Goal: Task Accomplishment & Management: Manage account settings

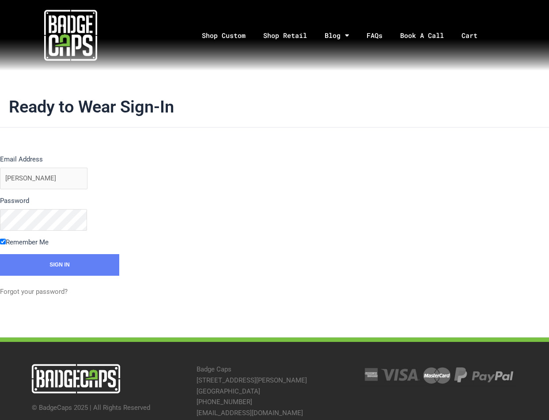
click at [35, 273] on input "Sign In" at bounding box center [59, 265] width 119 height 22
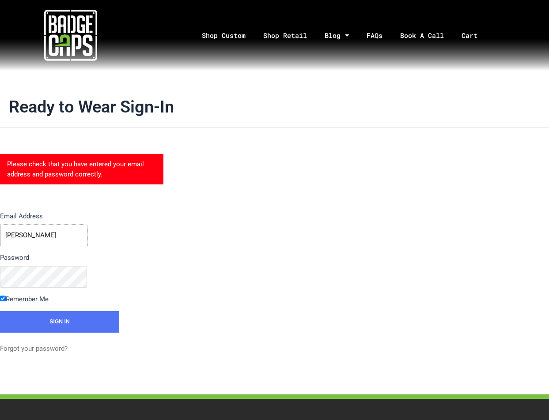
click at [49, 236] on input "[PERSON_NAME]" at bounding box center [43, 236] width 87 height 22
type input "[PERSON_NAME][EMAIL_ADDRESS][DOMAIN_NAME]"
click at [77, 322] on input "Sign In" at bounding box center [59, 322] width 119 height 22
click at [56, 231] on input "[PERSON_NAME]" at bounding box center [43, 236] width 87 height 22
type input "[PERSON_NAME][EMAIL_ADDRESS][DOMAIN_NAME]"
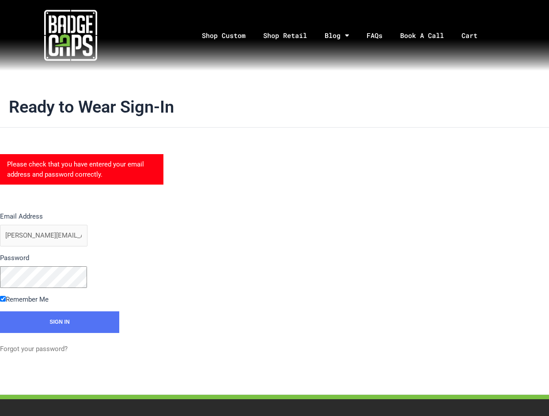
click at [205, 265] on div "Please check that you have entered your email address and password correctly. E…" at bounding box center [137, 254] width 275 height 201
click at [49, 328] on input "Sign In" at bounding box center [59, 322] width 119 height 22
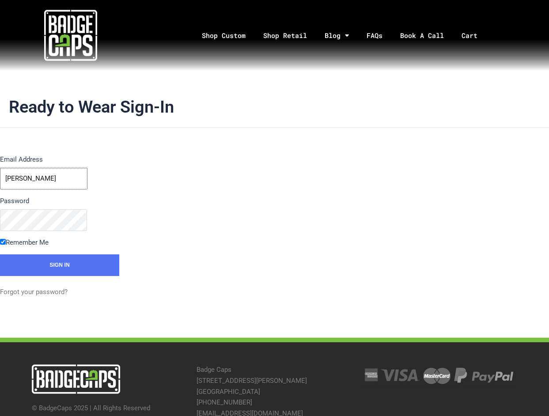
click at [45, 175] on input "[PERSON_NAME]" at bounding box center [43, 179] width 87 height 22
type input "kelli@bodyguardbumpers.com"
click at [57, 265] on input "Sign In" at bounding box center [59, 265] width 119 height 22
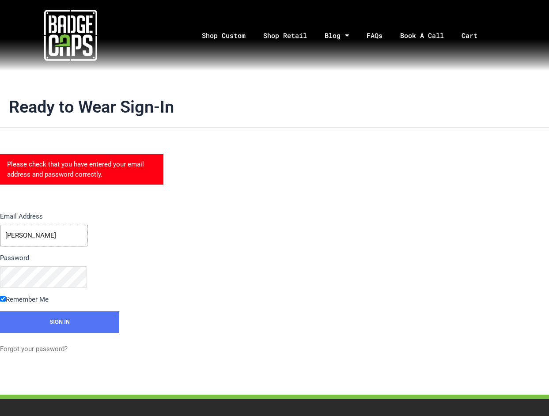
drag, startPoint x: 38, startPoint y: 246, endPoint x: 39, endPoint y: 242, distance: 4.4
click at [38, 246] on input "[PERSON_NAME]" at bounding box center [43, 236] width 87 height 22
type input "[PERSON_NAME][EMAIL_ADDRESS][DOMAIN_NAME]"
click at [204, 270] on div "Please check that you have entered your email address and password correctly. E…" at bounding box center [137, 254] width 275 height 201
click at [138, 260] on label "Password" at bounding box center [75, 258] width 151 height 11
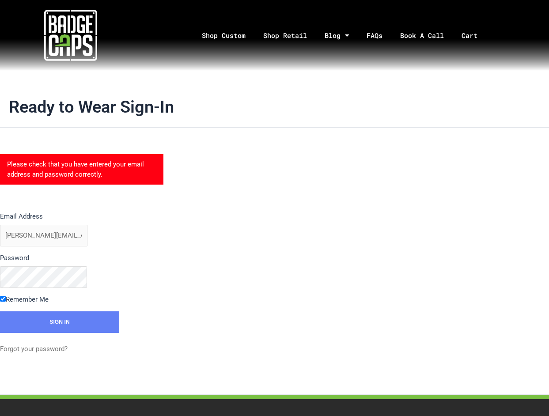
click at [95, 325] on input "Sign In" at bounding box center [59, 322] width 119 height 22
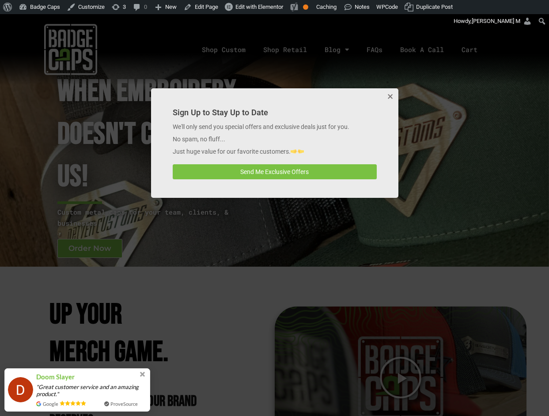
click at [389, 99] on button "Close" at bounding box center [390, 97] width 18 height 18
